Goal: Use online tool/utility: Utilize a website feature to perform a specific function

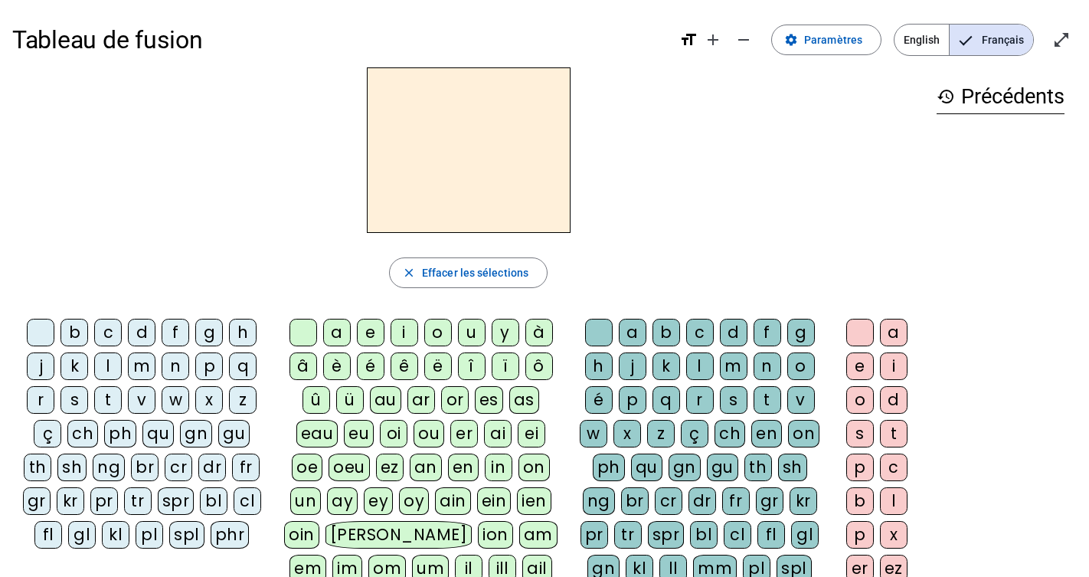
click at [234, 508] on div "cl" at bounding box center [248, 501] width 28 height 28
click at [337, 332] on div "a" at bounding box center [337, 333] width 28 height 28
click at [728, 375] on div "m" at bounding box center [734, 366] width 28 height 28
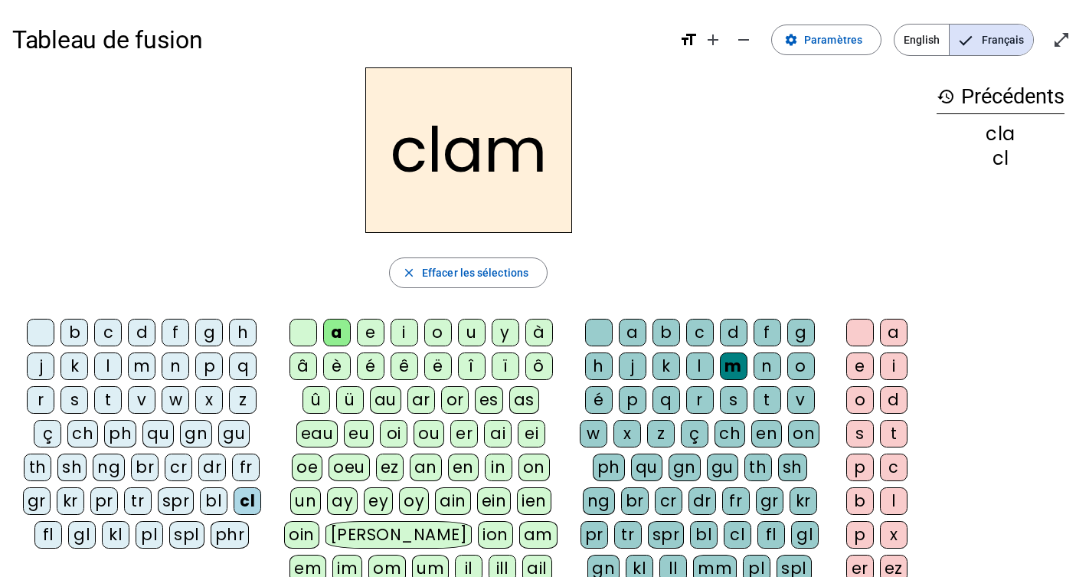
click at [861, 370] on div "e" at bounding box center [860, 366] width 28 height 28
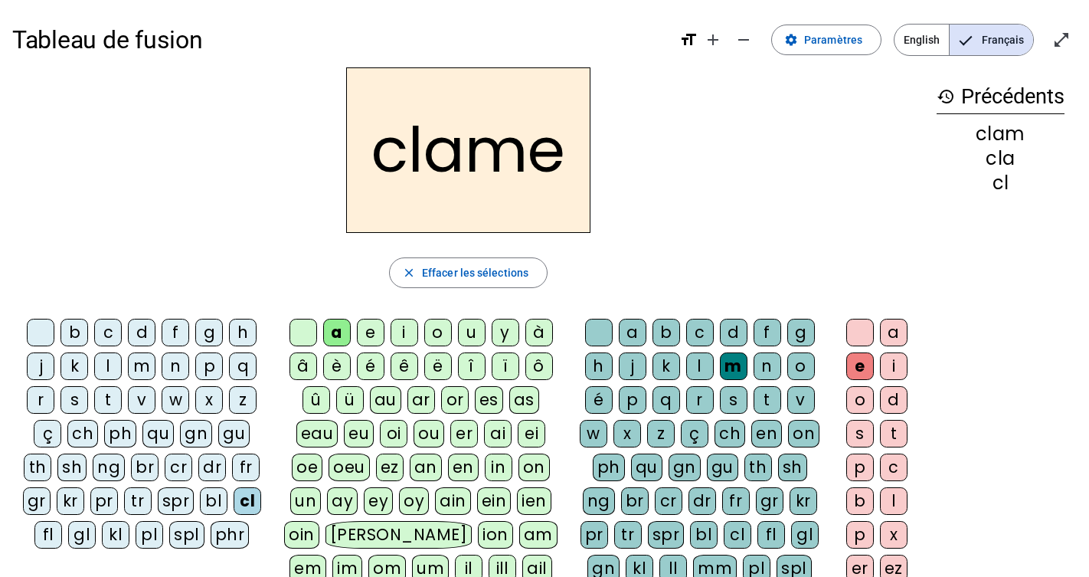
click at [116, 368] on div "l" at bounding box center [108, 366] width 28 height 28
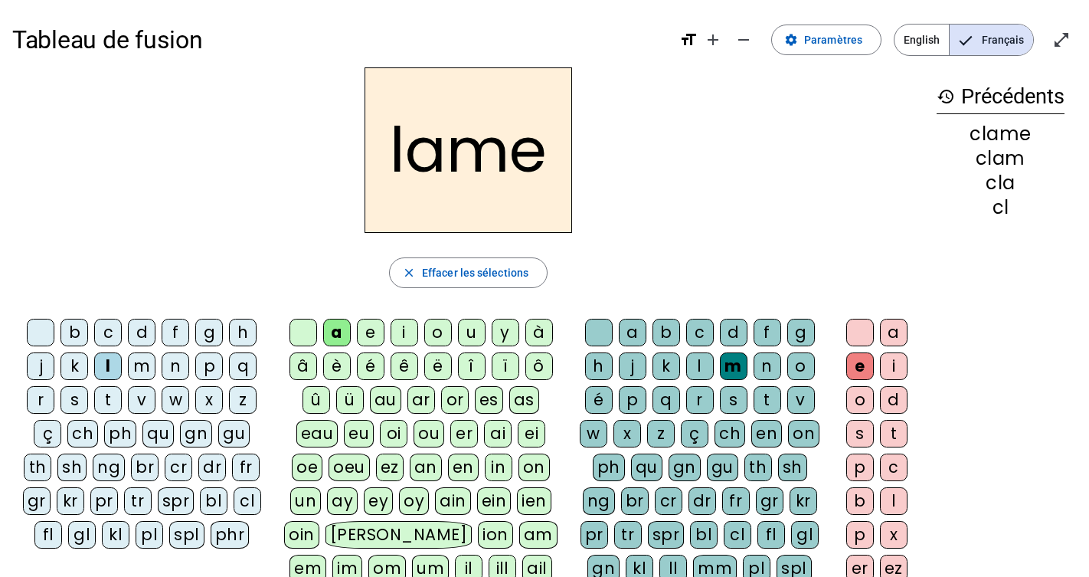
click at [135, 338] on div "d" at bounding box center [142, 333] width 28 height 28
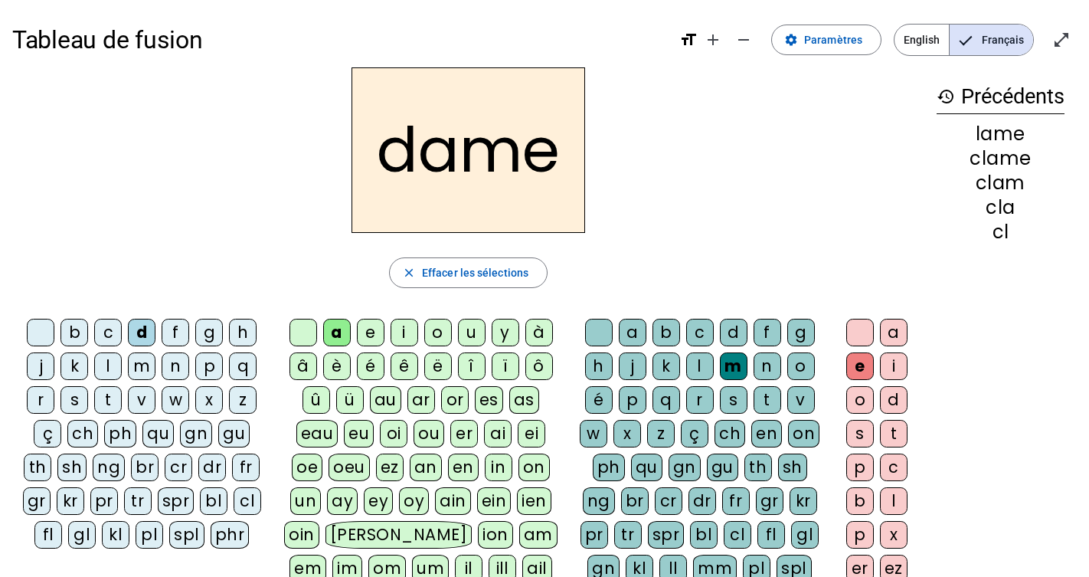
click at [106, 329] on div "c" at bounding box center [108, 333] width 28 height 28
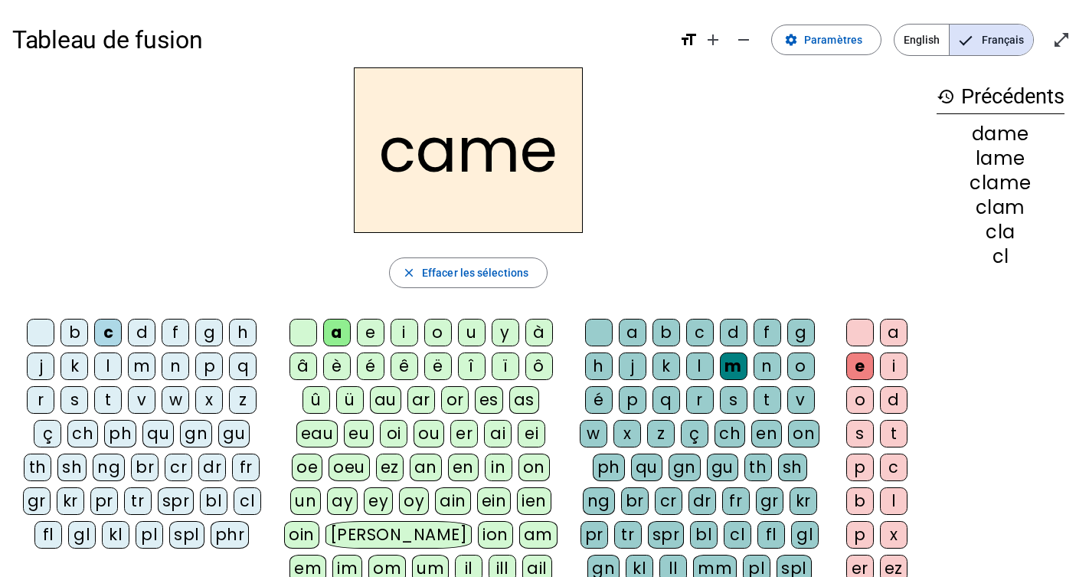
click at [765, 374] on div "n" at bounding box center [768, 366] width 28 height 28
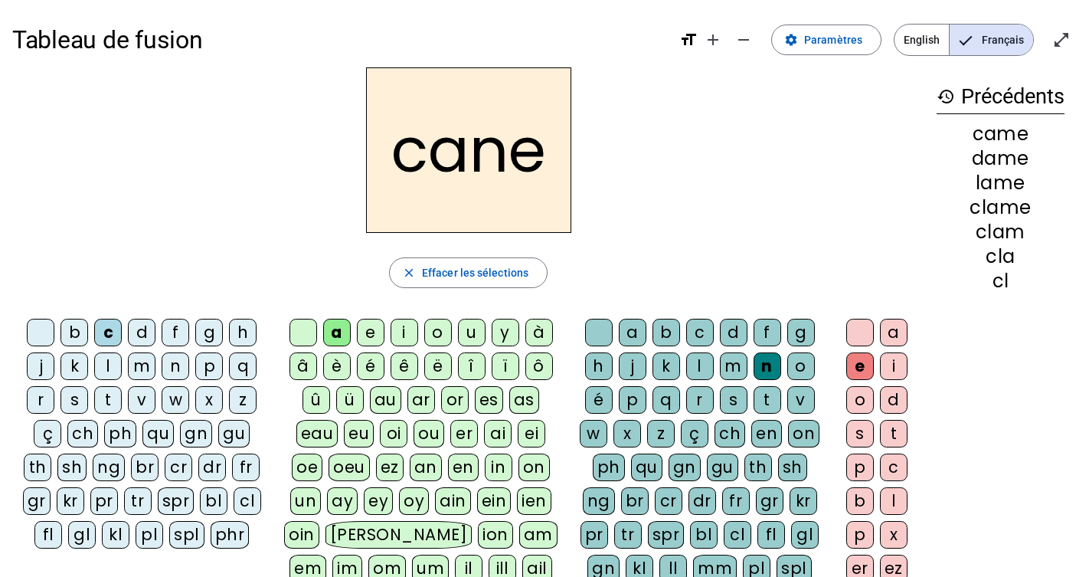
click at [796, 335] on div "g" at bounding box center [801, 333] width 28 height 28
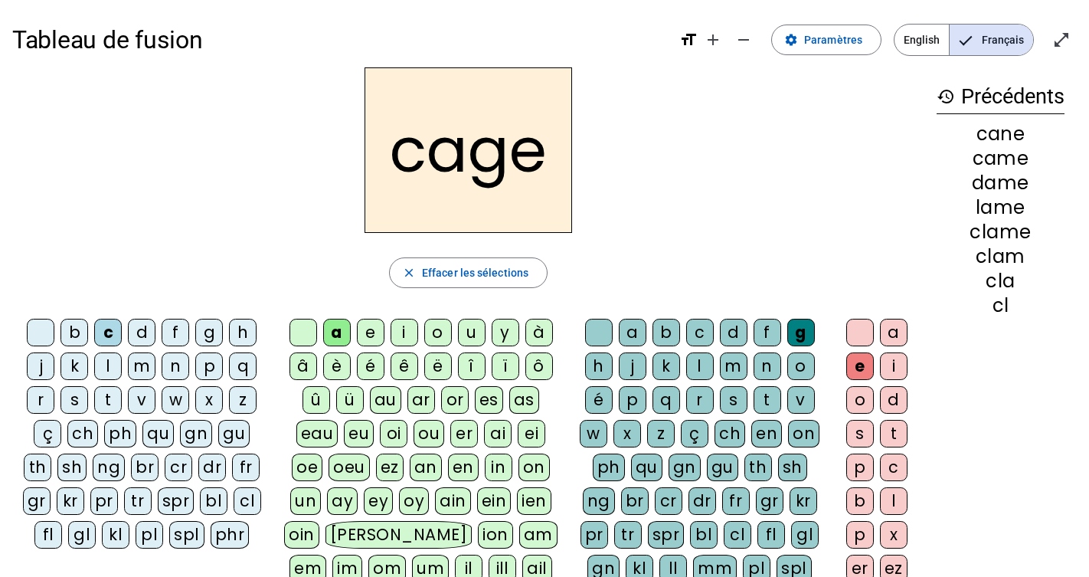
click at [208, 374] on div "p" at bounding box center [209, 366] width 28 height 28
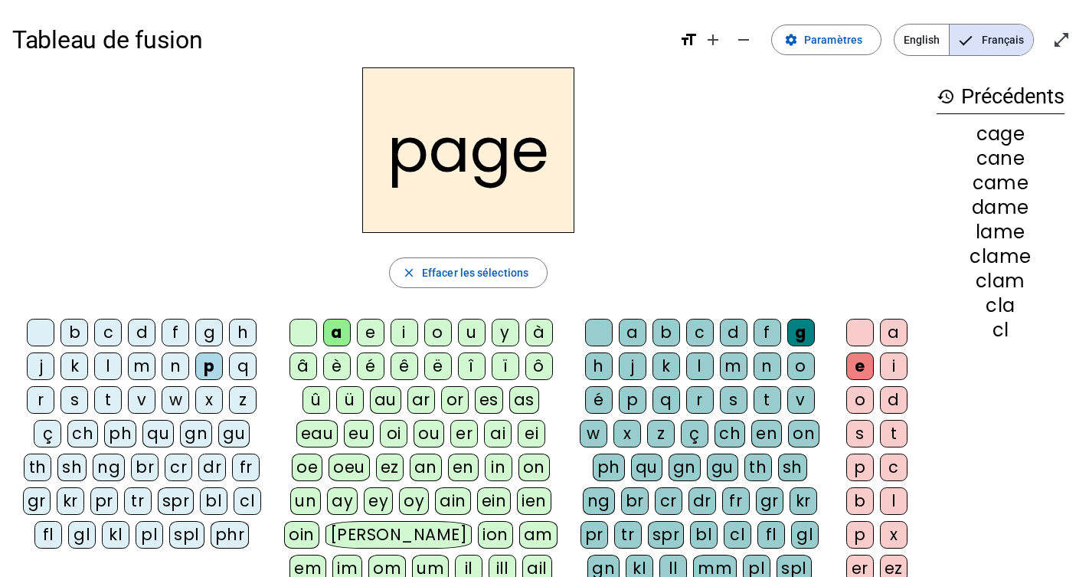
click at [73, 394] on div "s" at bounding box center [74, 400] width 28 height 28
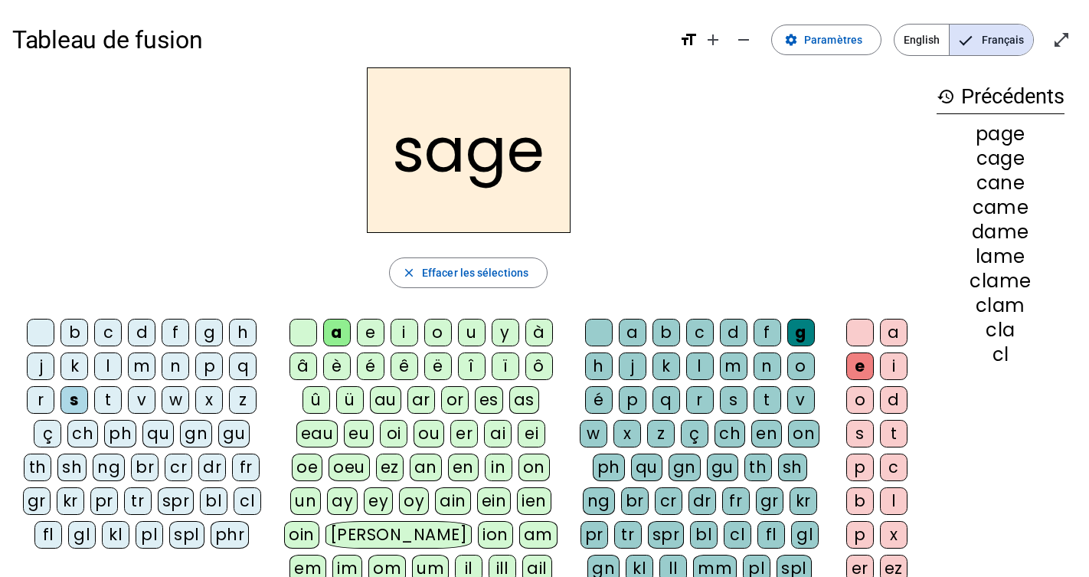
click at [135, 361] on div "m" at bounding box center [142, 366] width 28 height 28
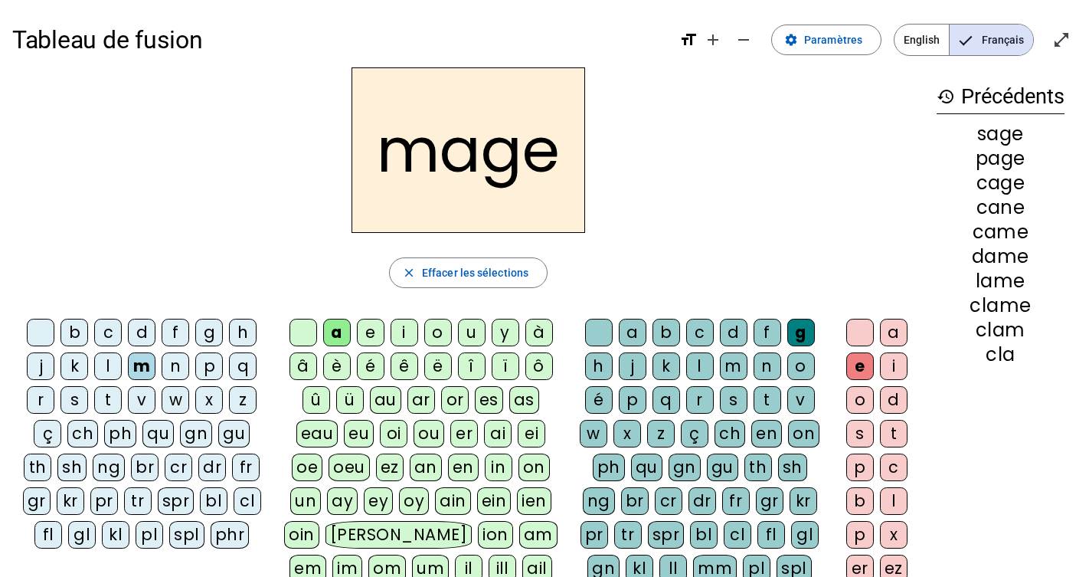
click at [472, 324] on div "u" at bounding box center [472, 333] width 28 height 28
click at [98, 368] on div "l" at bounding box center [108, 366] width 28 height 28
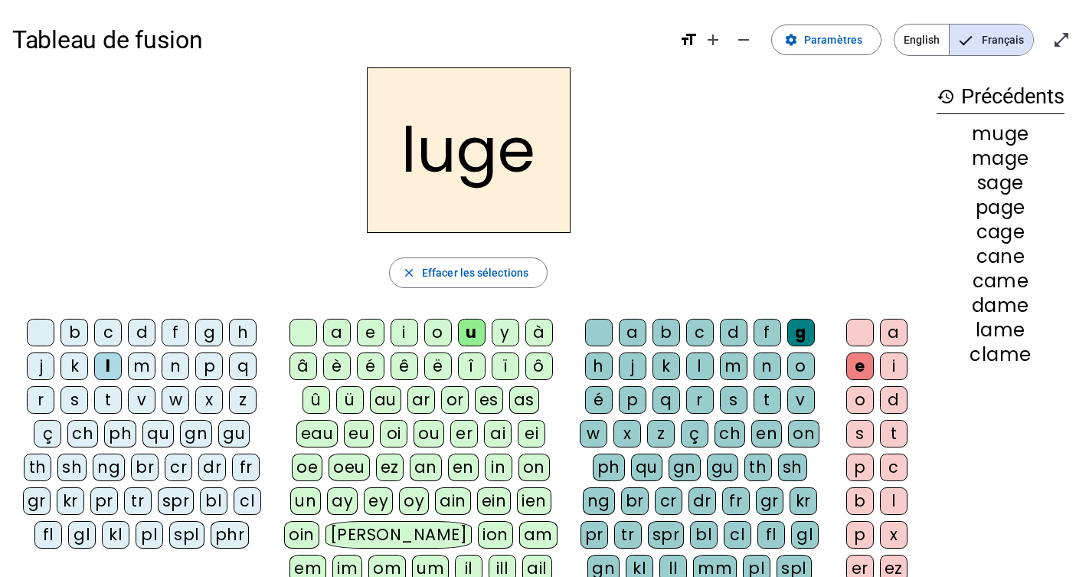
click at [768, 365] on div "n" at bounding box center [768, 366] width 28 height 28
